Goal: Transaction & Acquisition: Purchase product/service

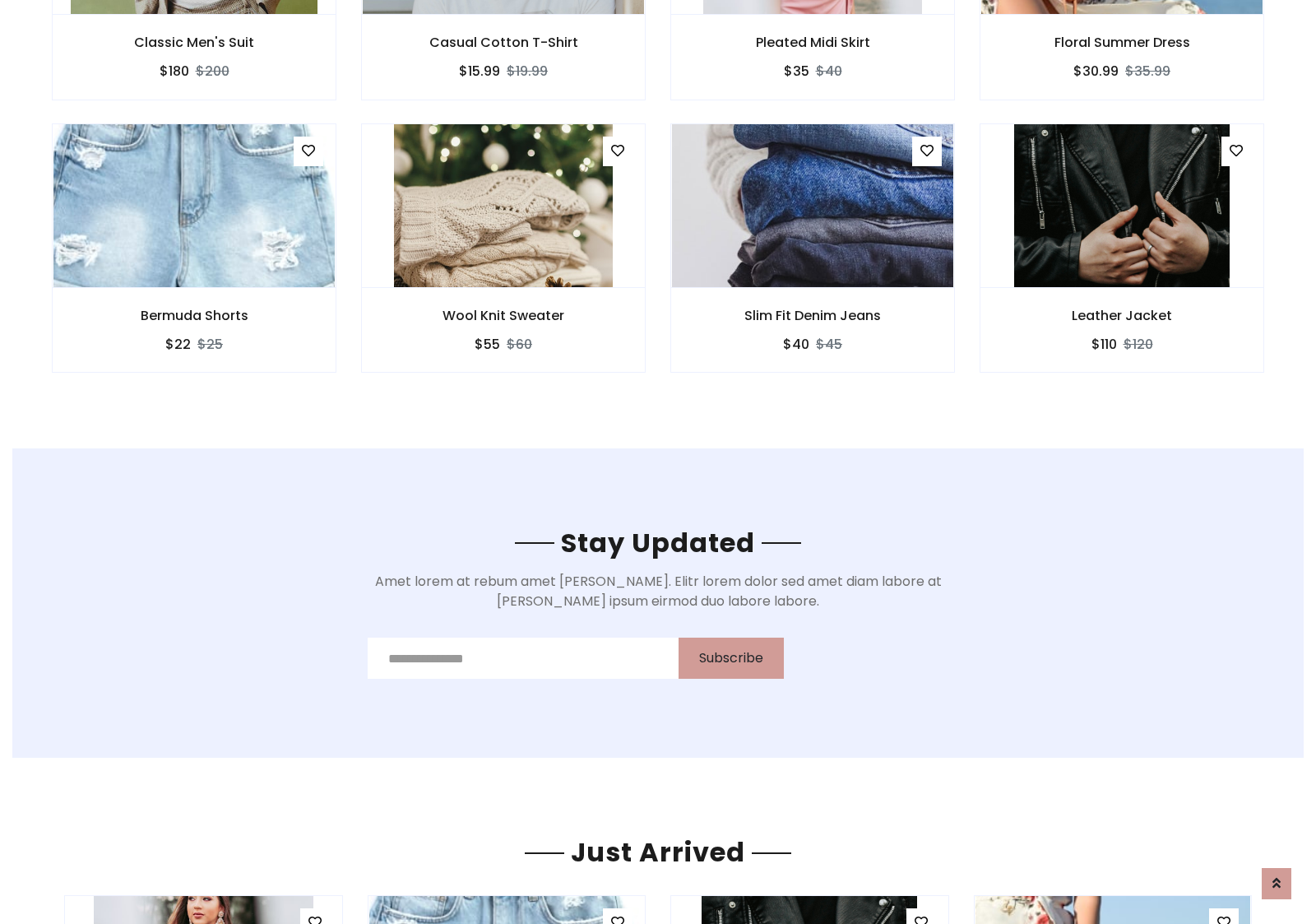
scroll to position [2479, 0]
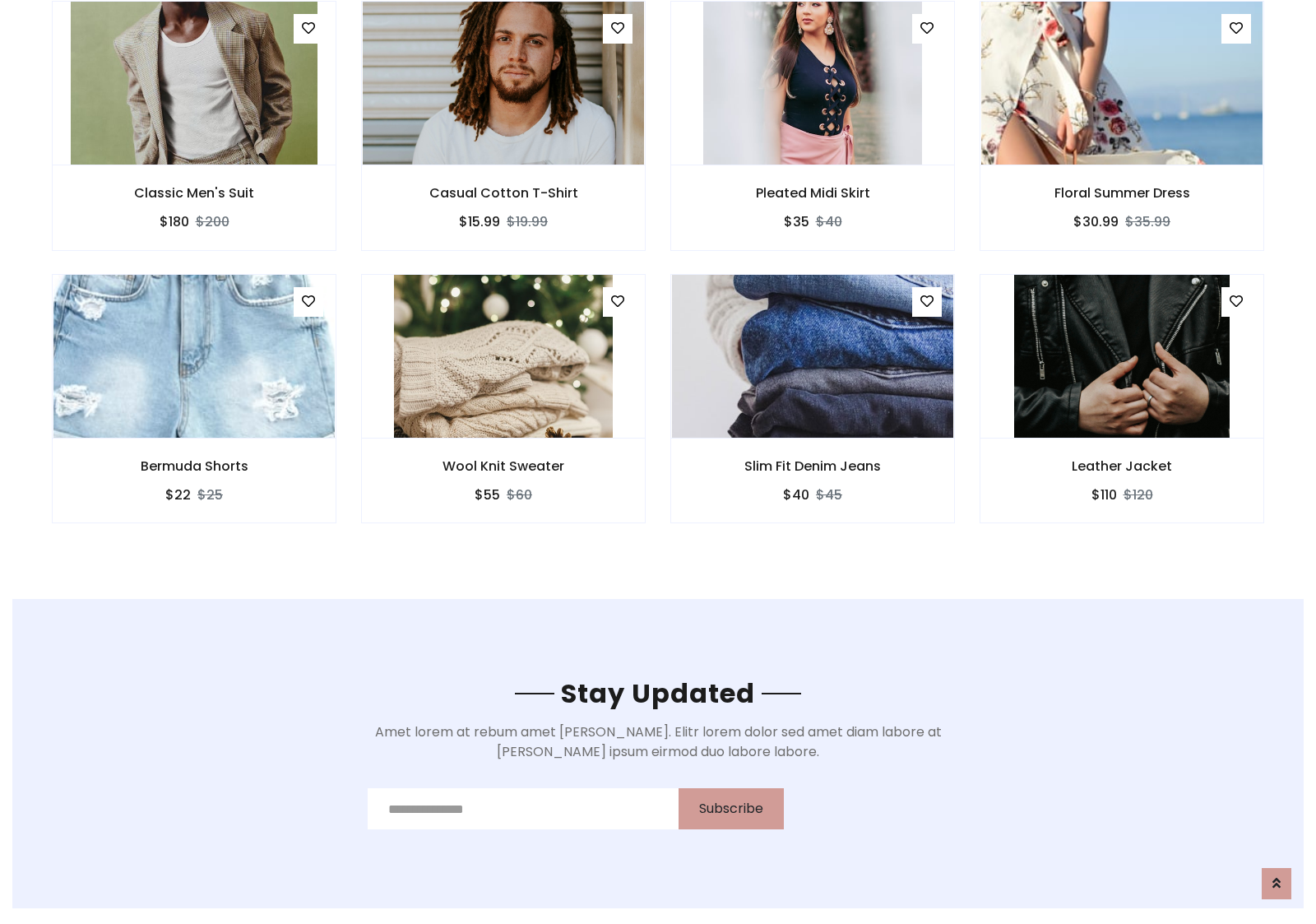
click at [658, 279] on div "Slim Fit Denim Jeans $40 $45" at bounding box center [813, 410] width 310 height 272
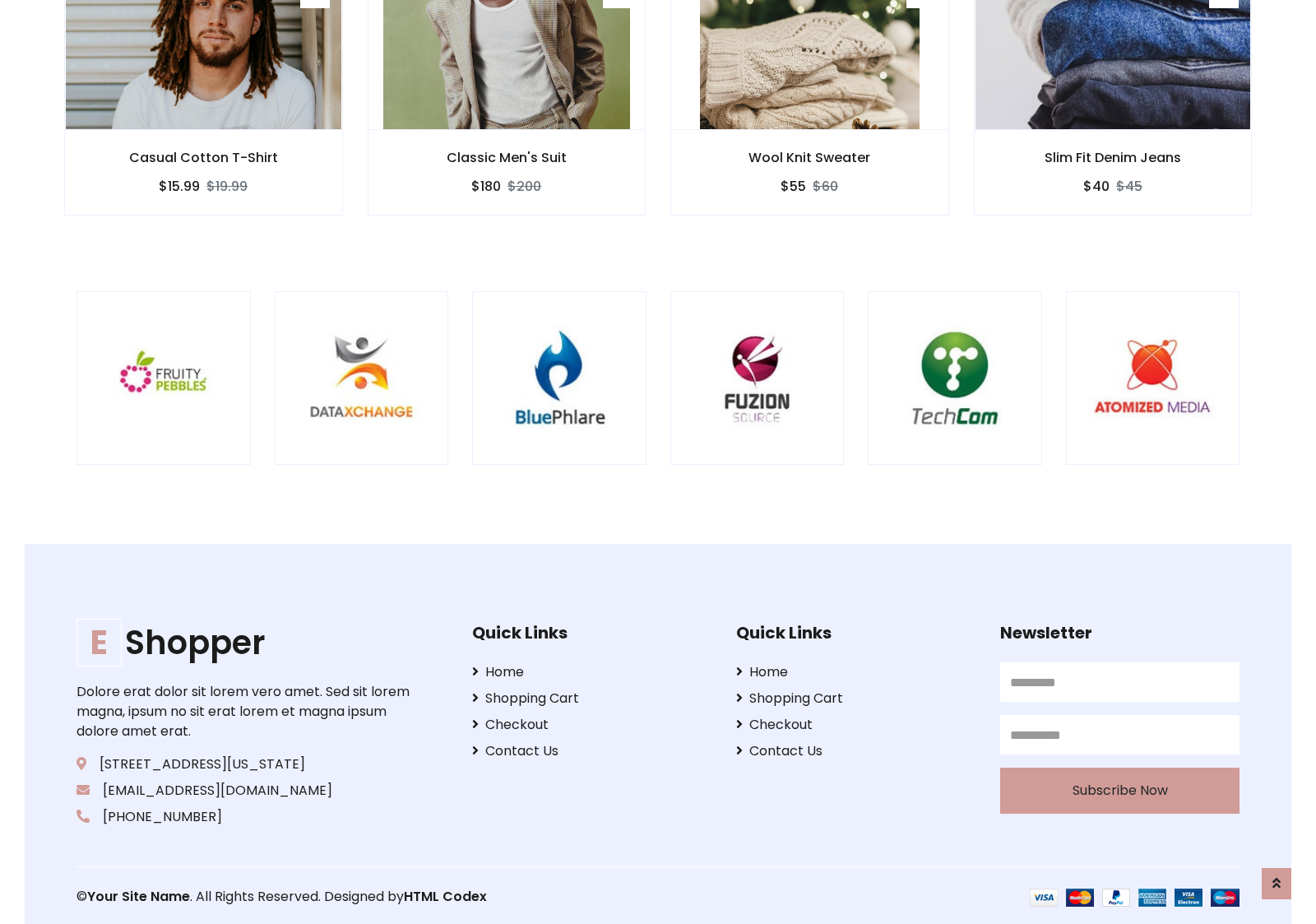
scroll to position [3133, 0]
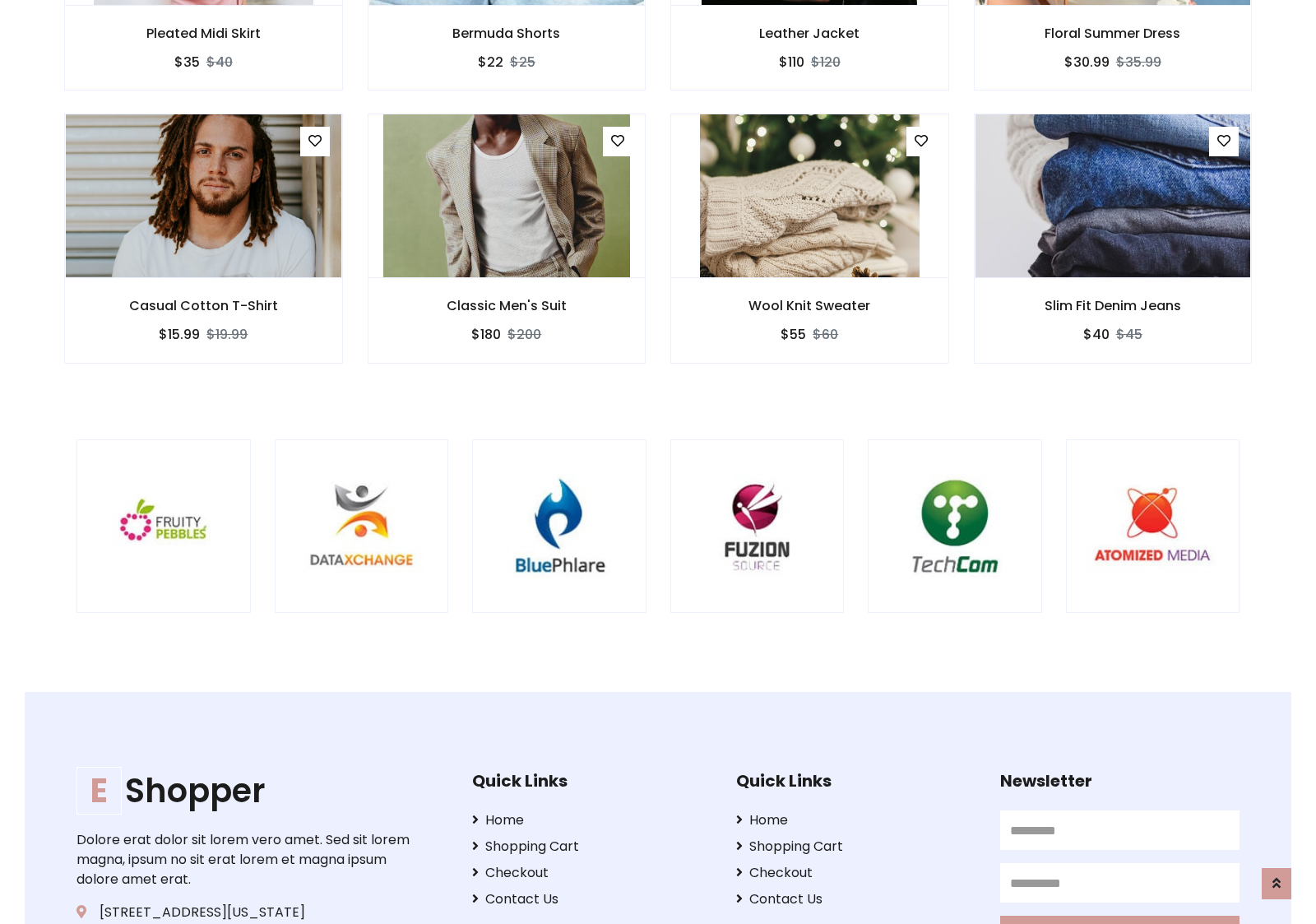
click at [658, 462] on div at bounding box center [867, 526] width 3957 height 175
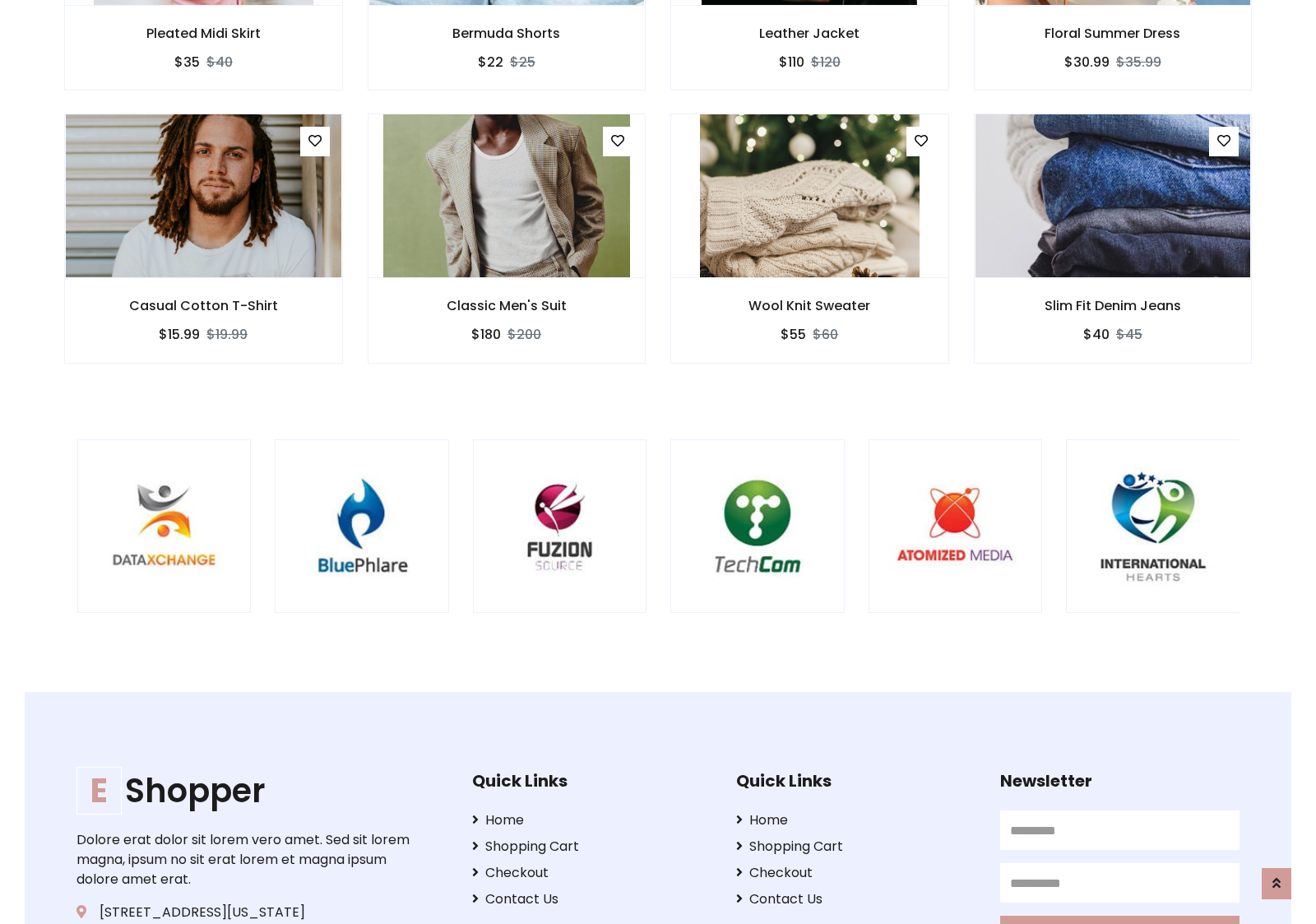
click at [658, 462] on div at bounding box center [670, 526] width 3957 height 175
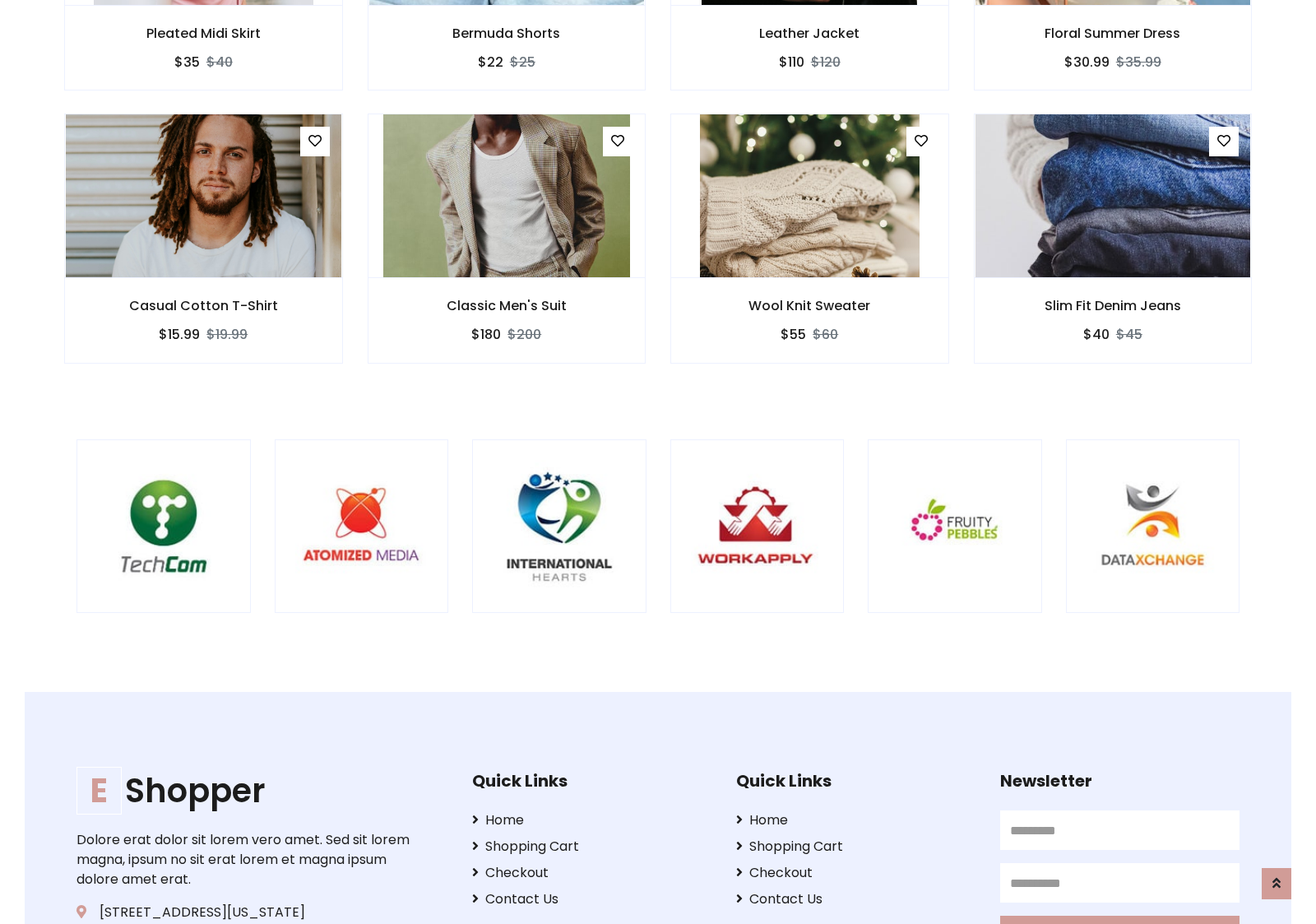
scroll to position [0, 0]
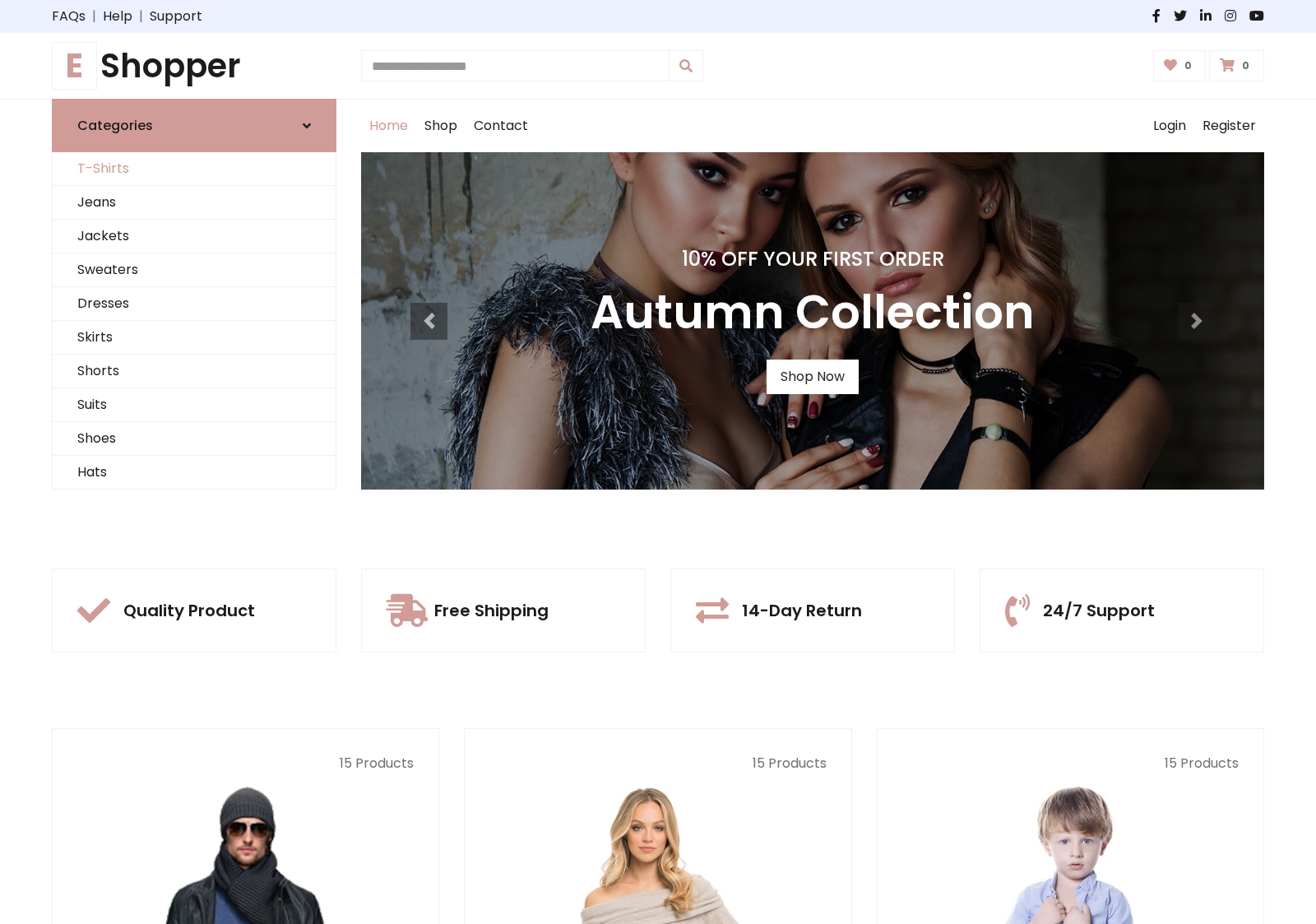
click at [194, 168] on link "T-Shirts" at bounding box center [194, 169] width 283 height 33
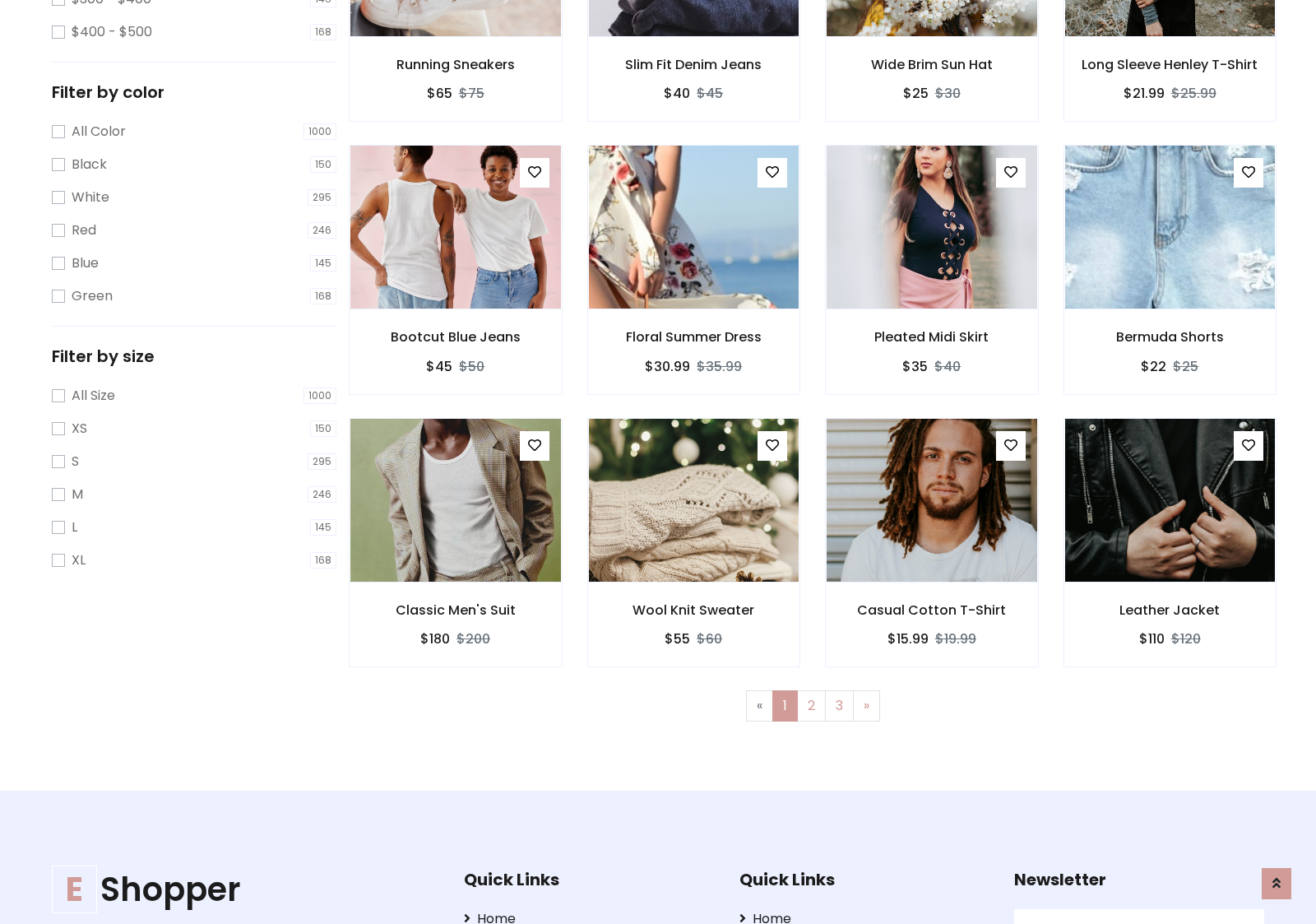
scroll to position [659, 0]
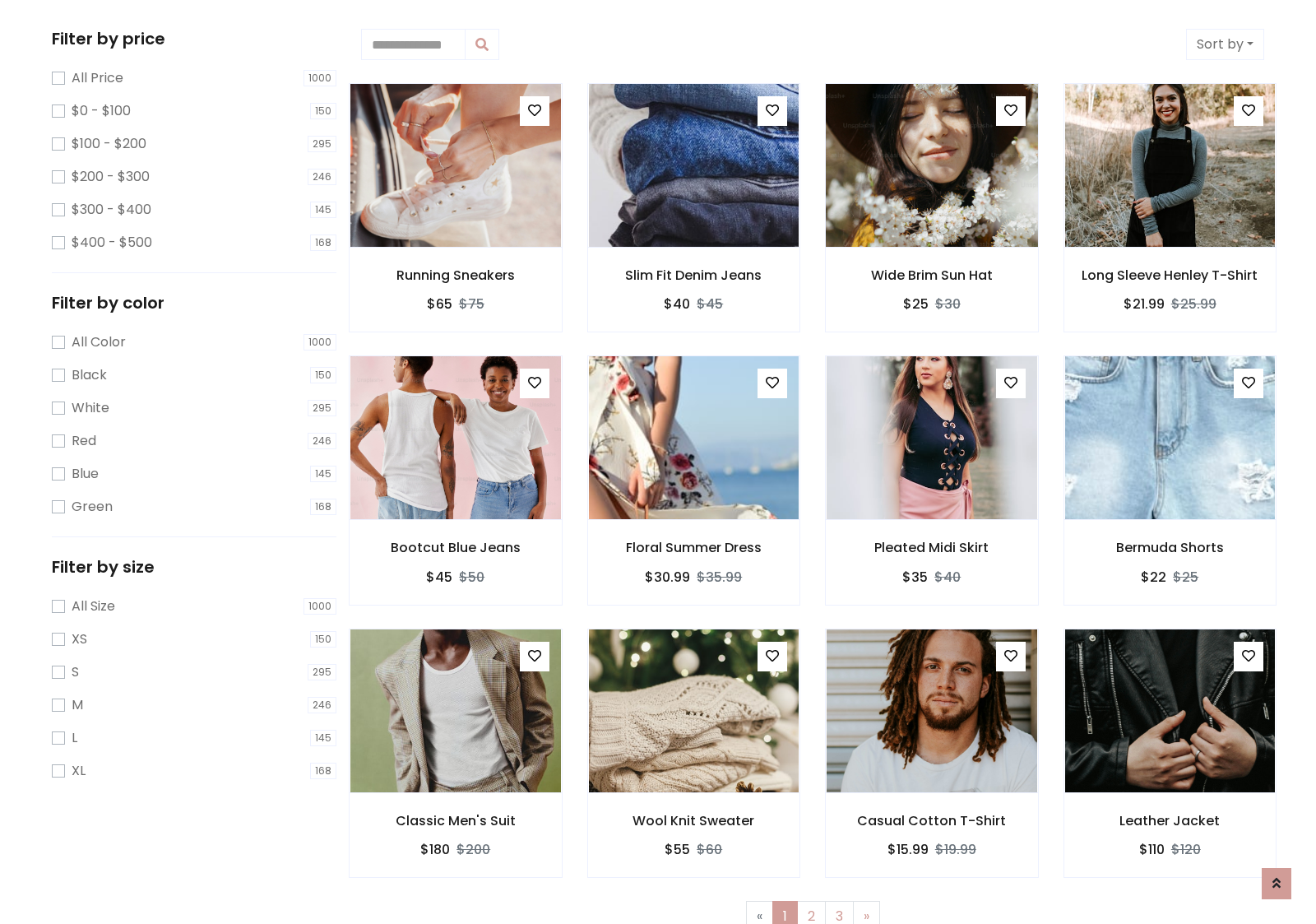
scroll to position [0, 0]
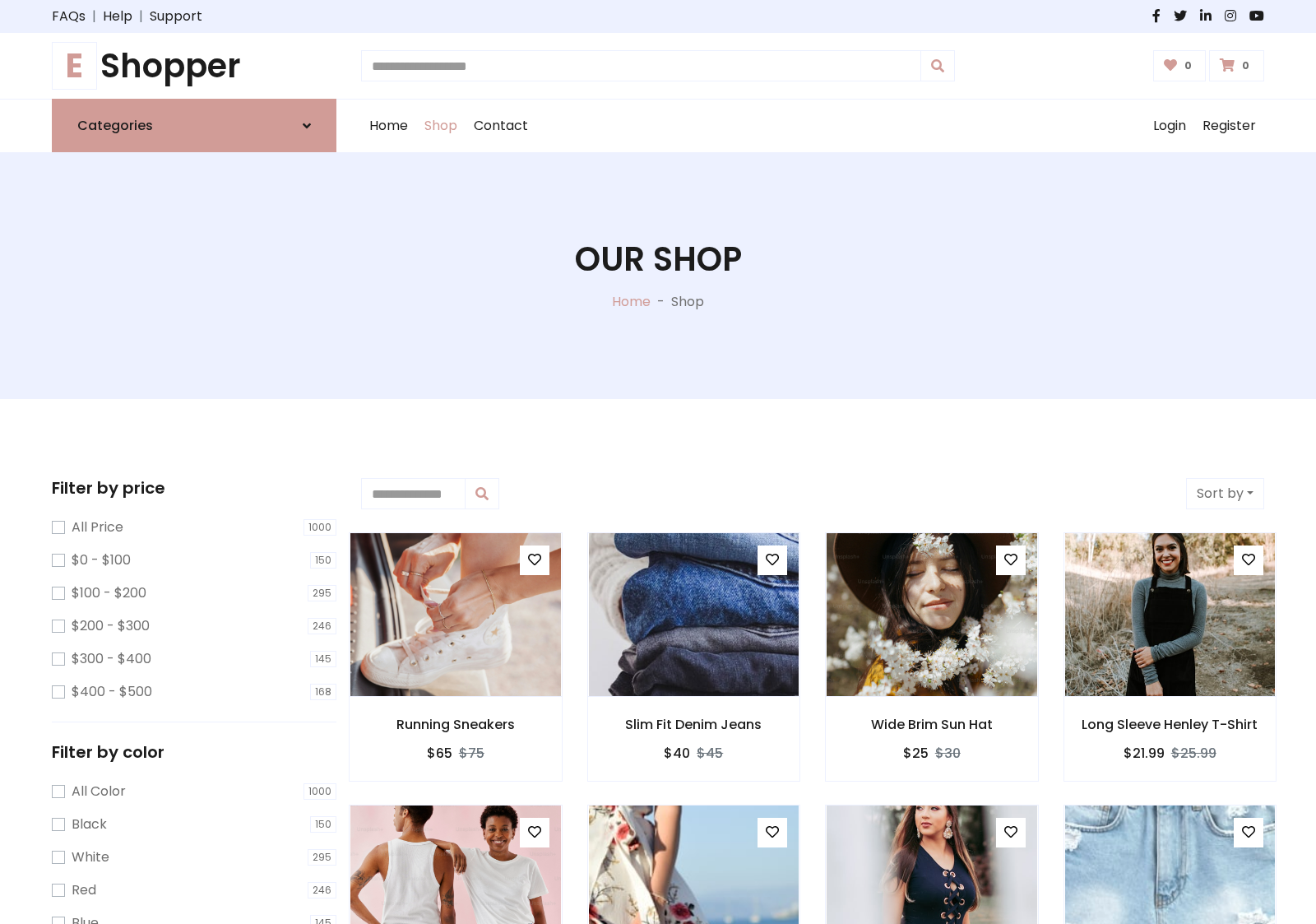
click at [194, 66] on h1 "E Shopper" at bounding box center [194, 66] width 285 height 40
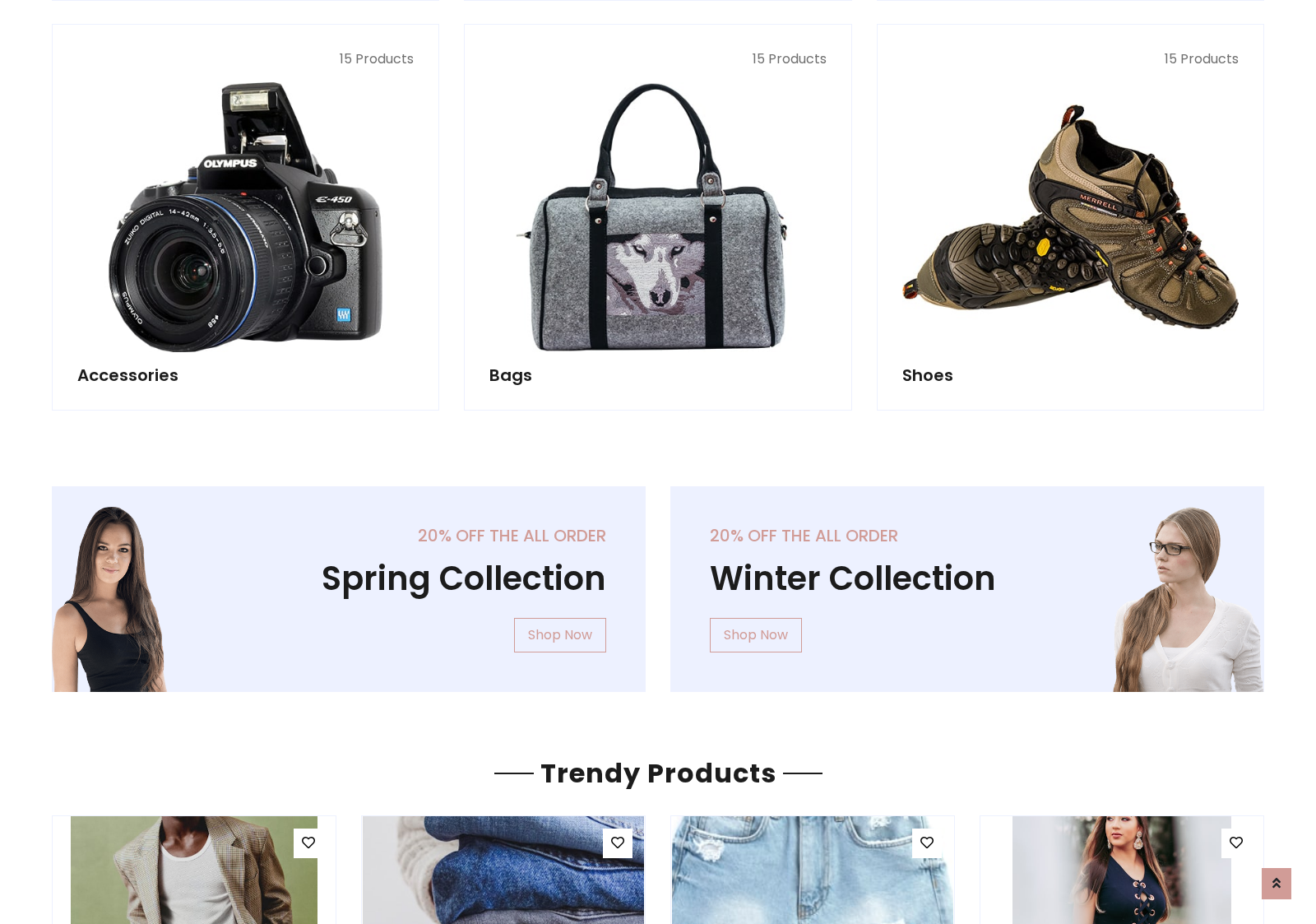
scroll to position [1599, 0]
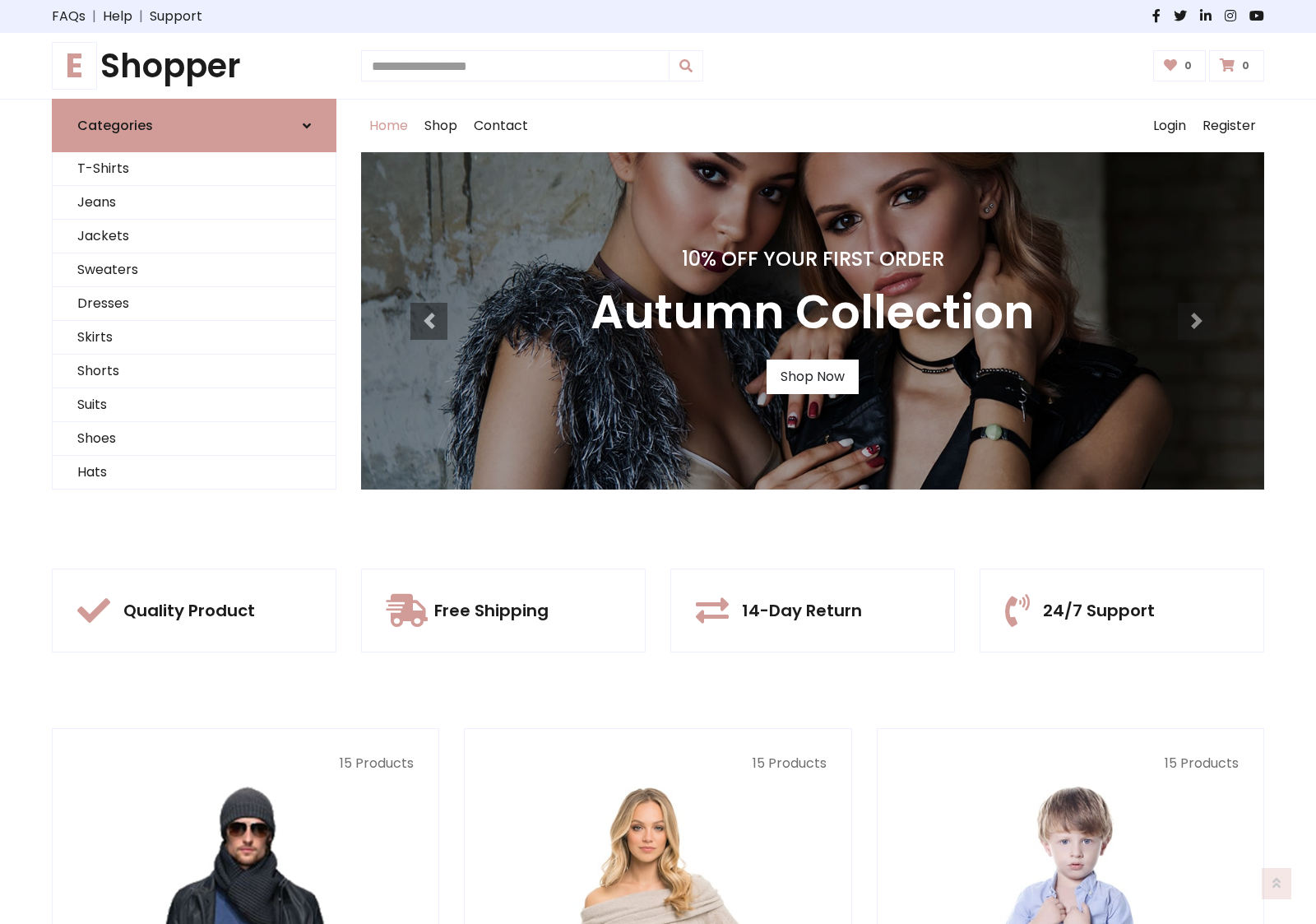
scroll to position [540, 0]
